Goal: Navigation & Orientation: Find specific page/section

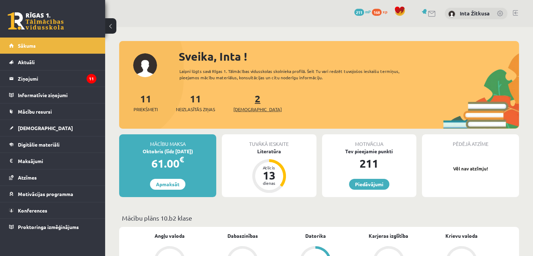
click at [246, 109] on span "[DEMOGRAPHIC_DATA]" at bounding box center [257, 109] width 48 height 7
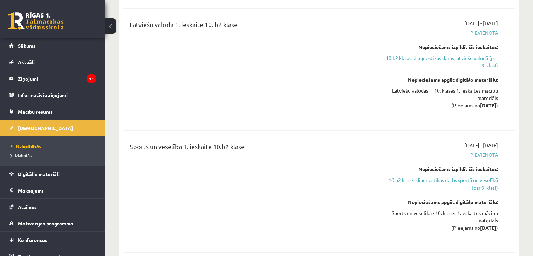
scroll to position [1157, 0]
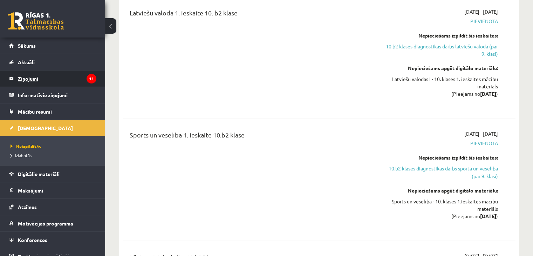
click at [64, 77] on legend "Ziņojumi 11" at bounding box center [57, 78] width 79 height 16
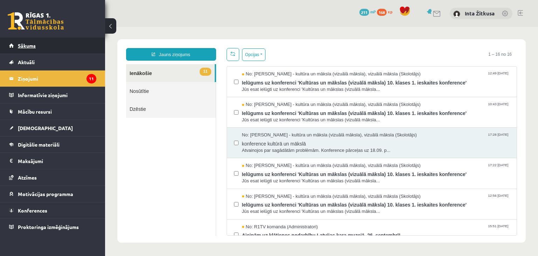
click at [41, 42] on link "Sākums" at bounding box center [52, 46] width 87 height 16
